Goal: Information Seeking & Learning: Learn about a topic

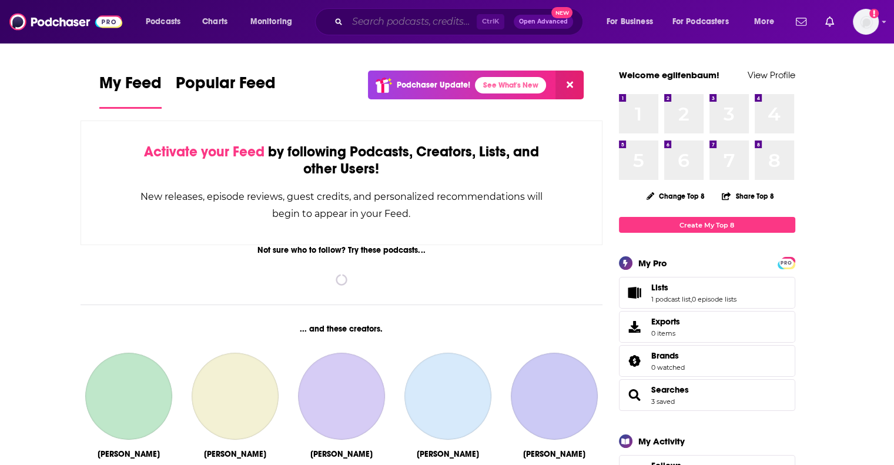
click at [375, 25] on input "Search podcasts, credits, & more..." at bounding box center [411, 21] width 129 height 19
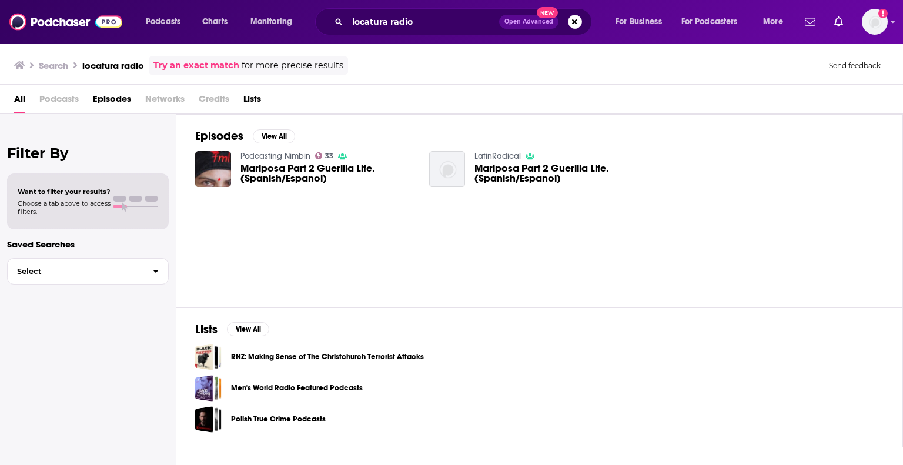
click at [61, 101] on span "Podcasts" at bounding box center [58, 101] width 39 height 24
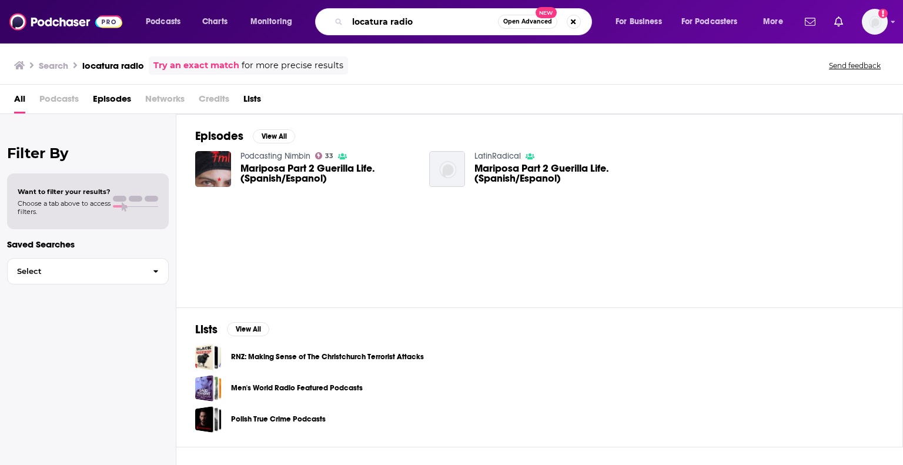
drag, startPoint x: 428, startPoint y: 21, endPoint x: 349, endPoint y: 21, distance: 79.4
click at [349, 21] on input "locatura radio" at bounding box center [422, 21] width 151 height 19
type input "latino [GEOGRAPHIC_DATA]"
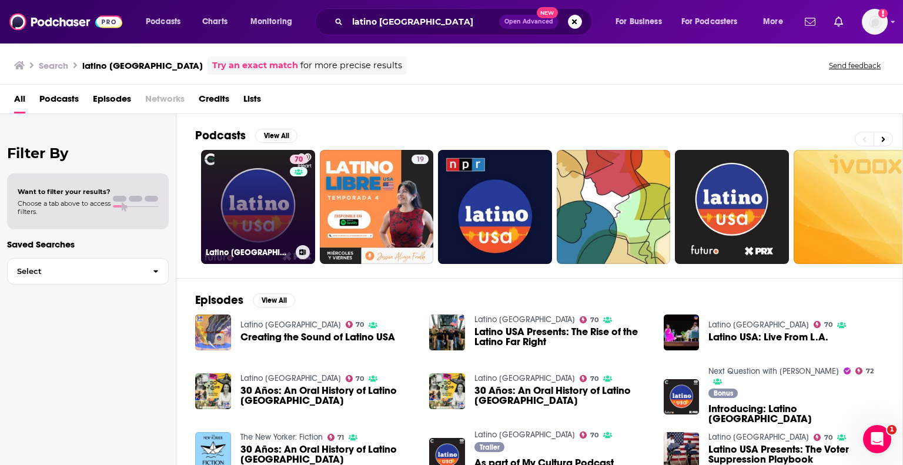
click at [275, 213] on link "70 Latino [GEOGRAPHIC_DATA]" at bounding box center [258, 207] width 114 height 114
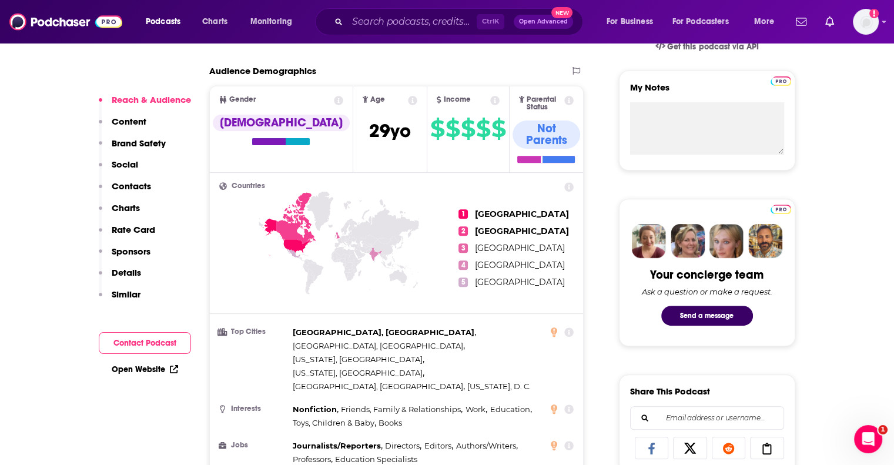
scroll to position [474, 0]
